Goal: Obtain resource: Download file/media

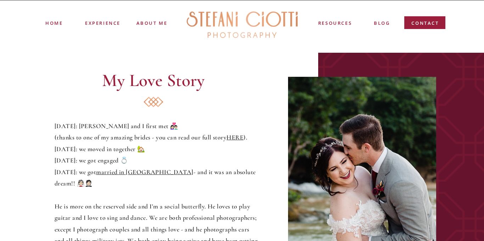
click at [393, 160] on div at bounding box center [362, 187] width 148 height 220
click at [393, 157] on div at bounding box center [362, 187] width 148 height 220
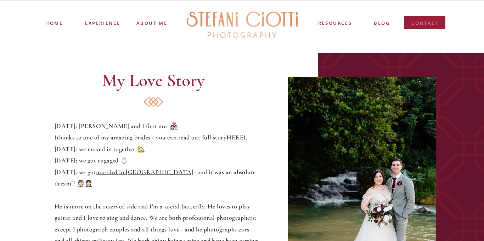
click at [428, 23] on nav "contact" at bounding box center [425, 24] width 28 height 10
click at [407, 182] on div "My Love Story May 2017: Kyle and I first met 👩🏻‍❤️‍👨🏻 (thanks to one of my amaz…" at bounding box center [242, 186] width 484 height 267
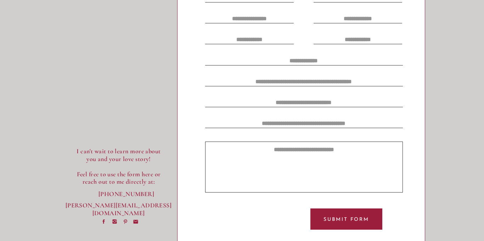
scroll to position [269, 0]
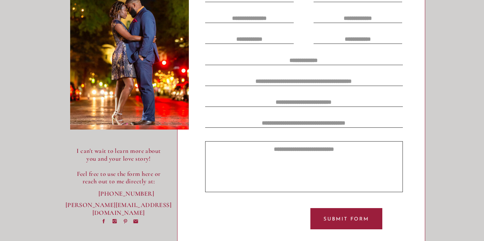
click at [249, 104] on textarea at bounding box center [303, 101] width 197 height 7
click at [320, 188] on textarea at bounding box center [304, 167] width 188 height 43
click at [300, 103] on textarea at bounding box center [303, 101] width 197 height 7
type textarea "*"
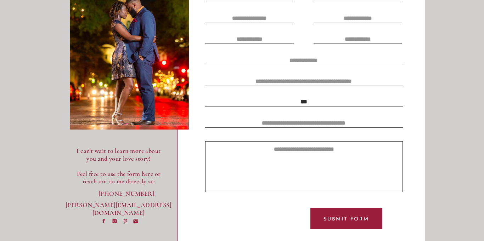
scroll to position [281, 0]
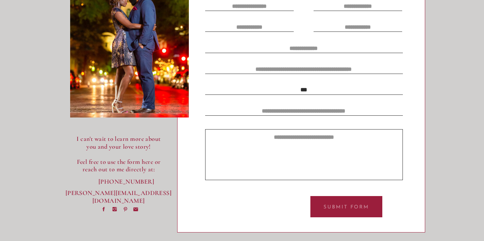
type textarea "***"
click at [350, 206] on p "Submit Form" at bounding box center [346, 207] width 65 height 7
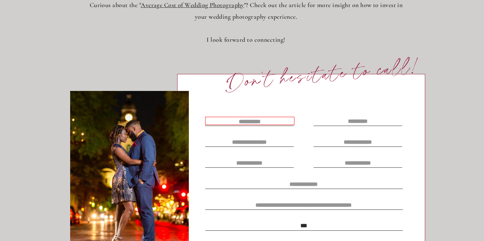
scroll to position [1, 0]
type textarea "*"
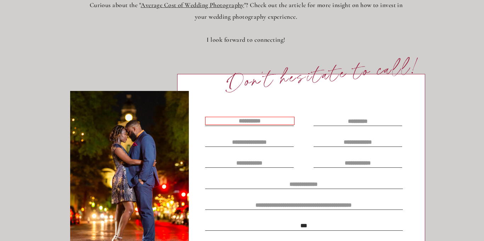
type textarea "*"
click at [246, 118] on textarea at bounding box center [249, 121] width 89 height 8
type textarea "*"
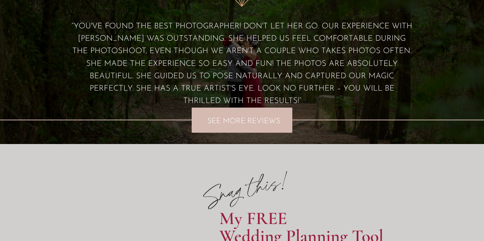
scroll to position [576, 0]
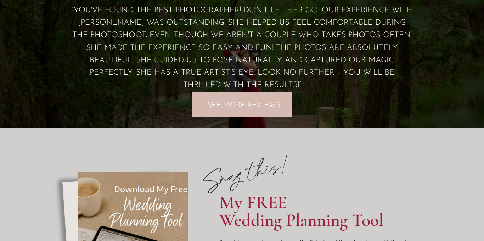
type textarea "*"
click at [229, 120] on div "Home About ME EXPERIENCE free resources BLOG contact REVIEWS WEDDING VENUES POR…" at bounding box center [242, 140] width 484 height 1433
click at [232, 102] on p "SEE MORE REVIEWS" at bounding box center [243, 104] width 81 height 5
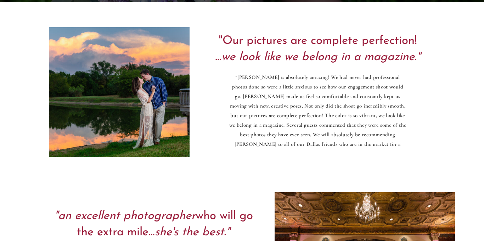
scroll to position [2705, 0]
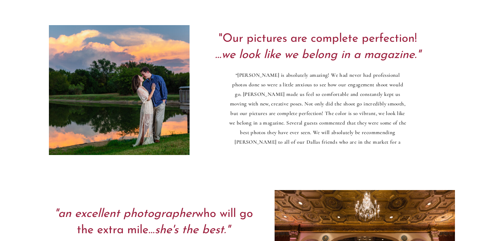
click at [333, 119] on p "“[PERSON_NAME] is absolutely amazing! We had never had professional photos done…" at bounding box center [317, 108] width 179 height 77
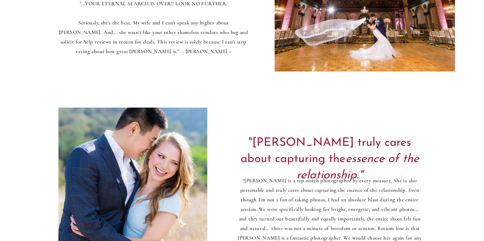
scroll to position [2960, 0]
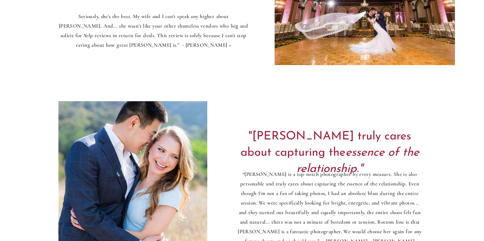
drag, startPoint x: 106, startPoint y: 156, endPoint x: 106, endPoint y: 151, distance: 5.0
click at [106, 151] on div at bounding box center [132, 186] width 149 height 171
click at [326, 11] on div at bounding box center [364, 0] width 180 height 130
click at [211, 29] on p ""...YOUR ETERNAL SEARCH IS OVER!! LOOK NO FURTHER. Seriously, she's the best. M…" at bounding box center [153, 21] width 191 height 57
click at [152, 152] on div at bounding box center [132, 186] width 149 height 171
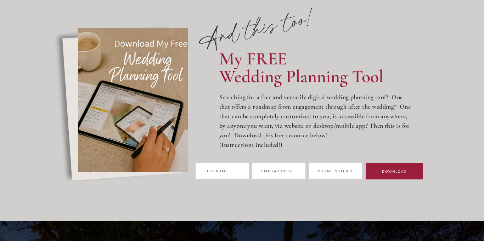
scroll to position [4628, 0]
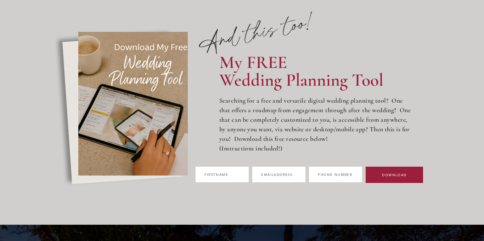
click at [334, 163] on form "First L name Fi w rst name First w name First nam L e Email N address Email add…" at bounding box center [308, 153] width 251 height 81
click at [305, 182] on label "Email N address" at bounding box center [278, 175] width 53 height 16
click at [305, 182] on input "Email N address" at bounding box center [278, 175] width 53 height 16
click at [307, 183] on div "First L name Fi w rst name First w name First nam L e Email N address Email add…" at bounding box center [309, 173] width 234 height 20
click at [365, 183] on button "DOWNLOAD" at bounding box center [393, 175] width 57 height 16
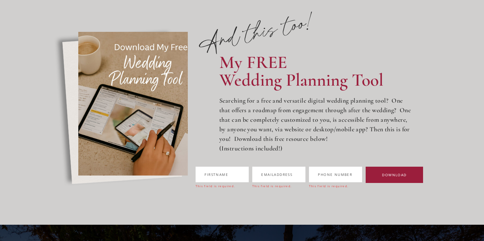
click at [305, 187] on div "This field is required." at bounding box center [278, 186] width 53 height 5
